Goal: Information Seeking & Learning: Learn about a topic

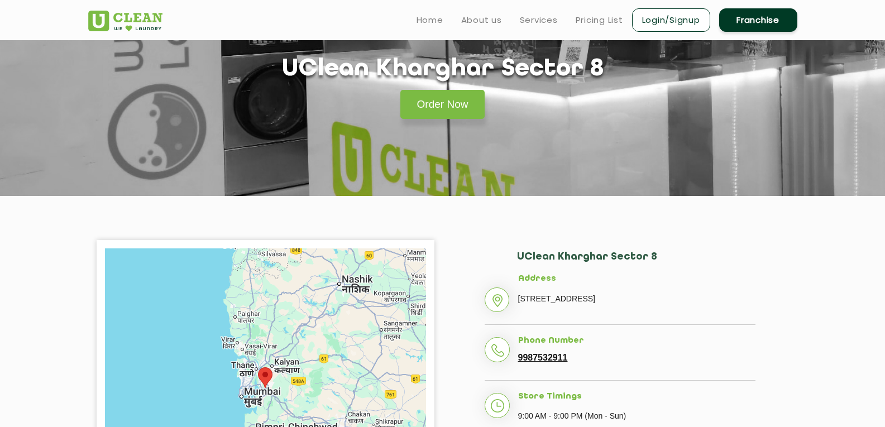
scroll to position [56, 0]
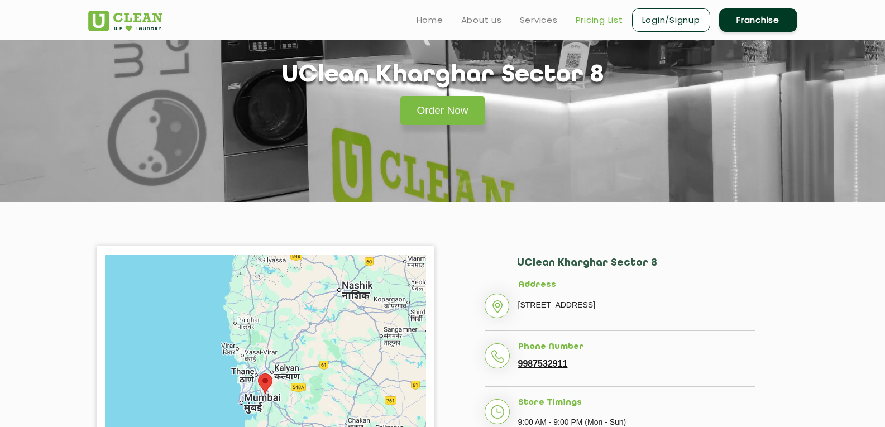
click at [600, 21] on link "Pricing List" at bounding box center [598, 19] width 47 height 13
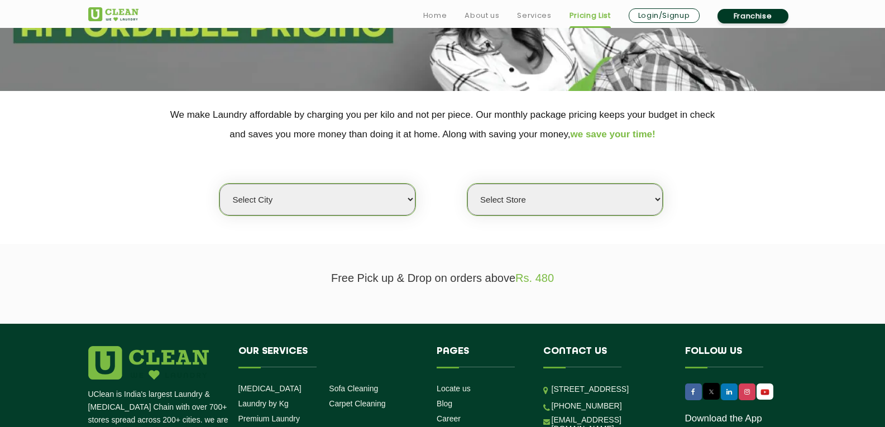
scroll to position [167, 0]
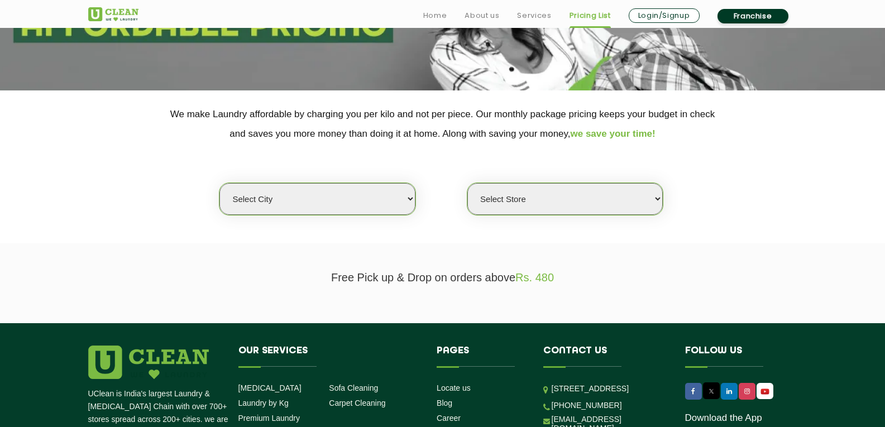
click at [350, 199] on select "Select city [GEOGRAPHIC_DATA] [GEOGRAPHIC_DATA] [GEOGRAPHIC_DATA] [GEOGRAPHIC_D…" at bounding box center [316, 199] width 195 height 32
click at [219, 183] on select "Select city [GEOGRAPHIC_DATA] [GEOGRAPHIC_DATA] [GEOGRAPHIC_DATA] [GEOGRAPHIC_D…" at bounding box center [316, 199] width 195 height 32
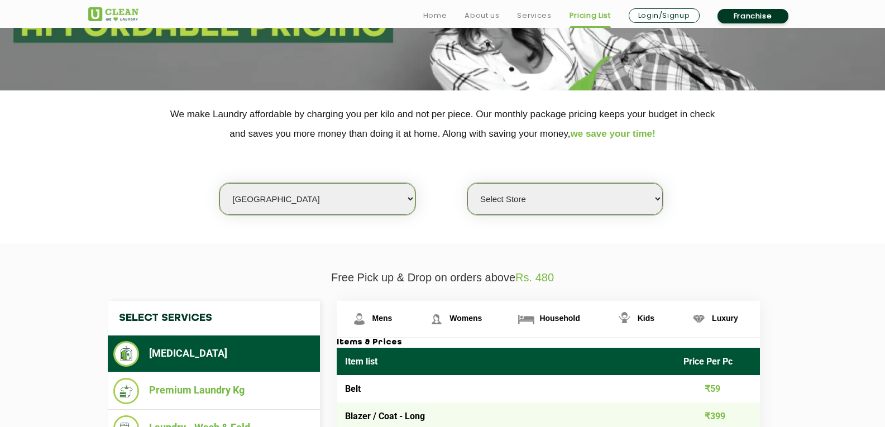
drag, startPoint x: 327, startPoint y: 179, endPoint x: 367, endPoint y: 169, distance: 41.6
click at [354, 165] on div "Select city [GEOGRAPHIC_DATA] [GEOGRAPHIC_DATA] [GEOGRAPHIC_DATA] [GEOGRAPHIC_D…" at bounding box center [442, 179] width 725 height 72
click at [506, 192] on select "Select Store UClean Deonar UClean LBS Marg UClean Chembur UClean Worli UClean […" at bounding box center [564, 199] width 195 height 32
click at [373, 203] on select "Select city [GEOGRAPHIC_DATA] [GEOGRAPHIC_DATA] [GEOGRAPHIC_DATA] [GEOGRAPHIC_D…" at bounding box center [316, 199] width 195 height 32
select select "50"
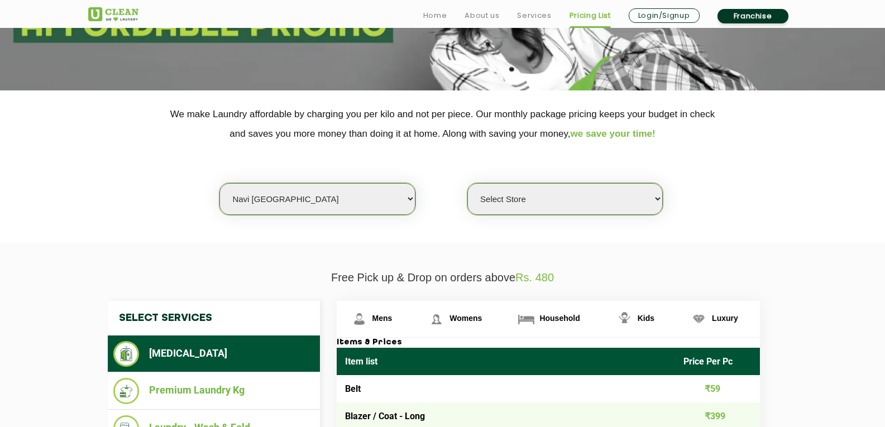
click at [219, 183] on select "Select city [GEOGRAPHIC_DATA] [GEOGRAPHIC_DATA] [GEOGRAPHIC_DATA] [GEOGRAPHIC_D…" at bounding box center [316, 199] width 195 height 32
click at [518, 201] on select "Select Store [GEOGRAPHIC_DATA] Sector 8 UClean Sector 44 Seawoods [GEOGRAPHIC_D…" at bounding box center [564, 199] width 195 height 32
select select "106"
click at [467, 183] on select "Select Store [GEOGRAPHIC_DATA] Sector 8 UClean Sector 44 Seawoods [GEOGRAPHIC_D…" at bounding box center [564, 199] width 195 height 32
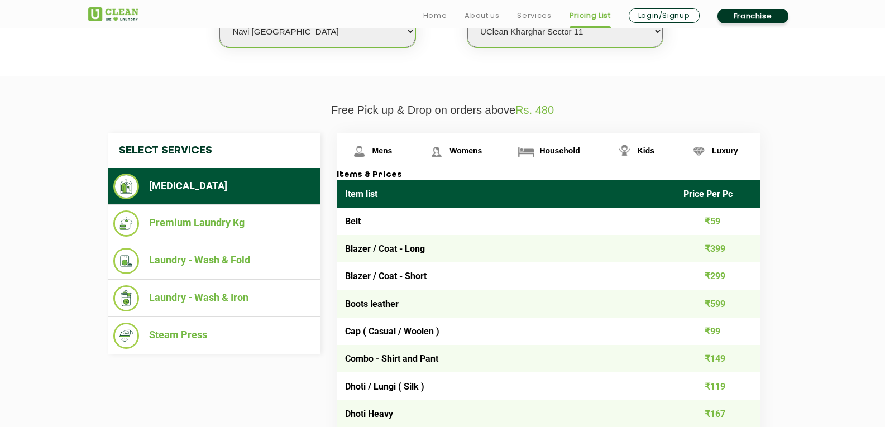
scroll to position [391, 0]
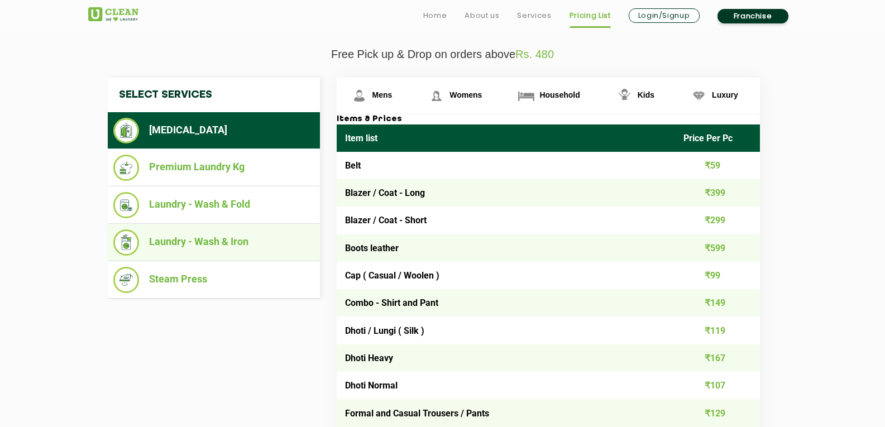
click at [283, 251] on li "Laundry - Wash & Iron" at bounding box center [213, 242] width 201 height 26
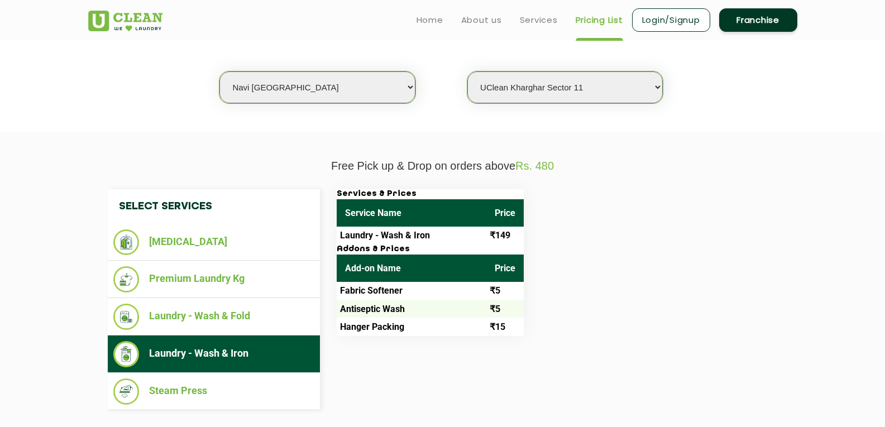
scroll to position [223, 0]
